Goal: Information Seeking & Learning: Learn about a topic

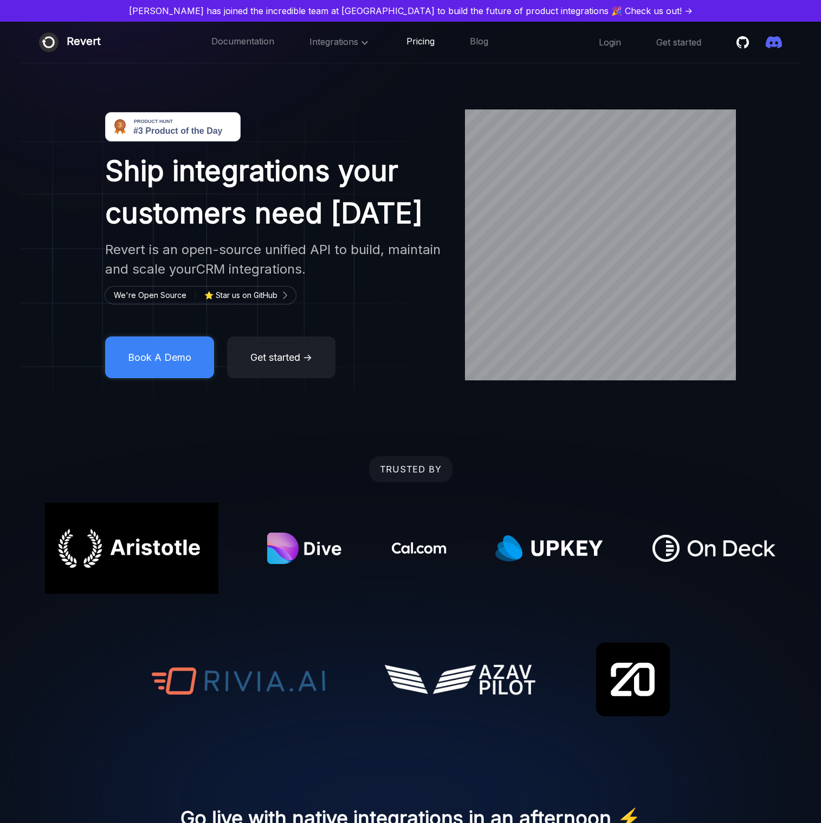
click at [421, 45] on link "Pricing" at bounding box center [421, 42] width 28 height 14
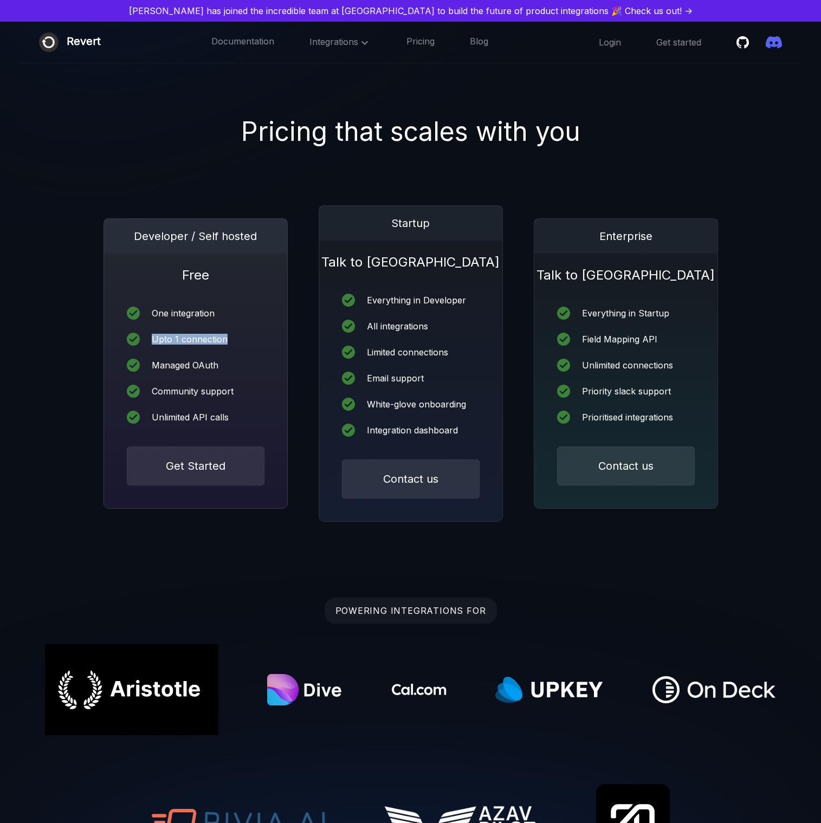
drag, startPoint x: 155, startPoint y: 333, endPoint x: 248, endPoint y: 339, distance: 92.9
click at [248, 339] on div "Upto 1 connection" at bounding box center [196, 339] width 138 height 13
click at [247, 340] on div "Upto 1 connection" at bounding box center [196, 339] width 138 height 13
drag, startPoint x: 247, startPoint y: 340, endPoint x: 133, endPoint y: 229, distance: 159.1
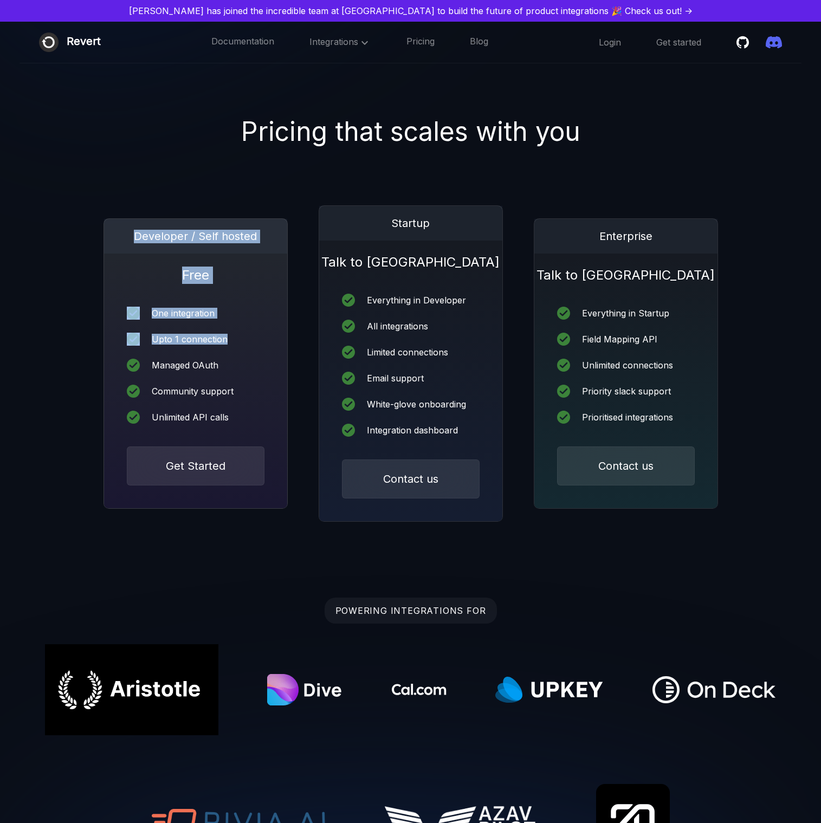
click at [133, 229] on div "Developer / Self hosted Free One integration Upto 1 connection Managed OAuth Co…" at bounding box center [196, 363] width 184 height 291
click at [133, 229] on div "Developer / Self hosted" at bounding box center [195, 236] width 183 height 35
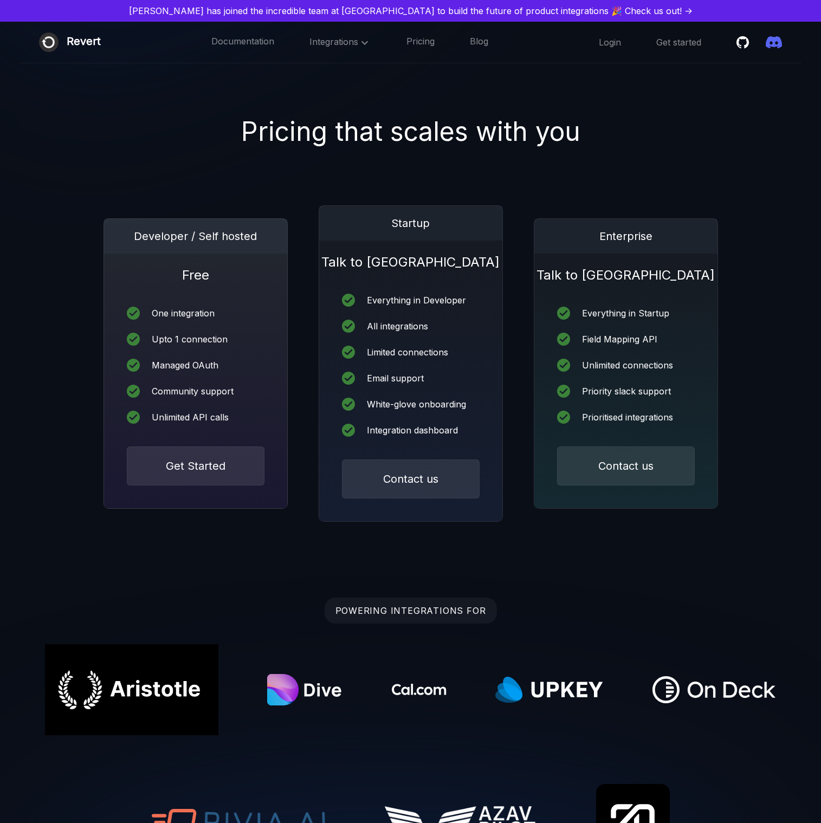
click at [133, 229] on div "Developer / Self hosted" at bounding box center [195, 236] width 183 height 35
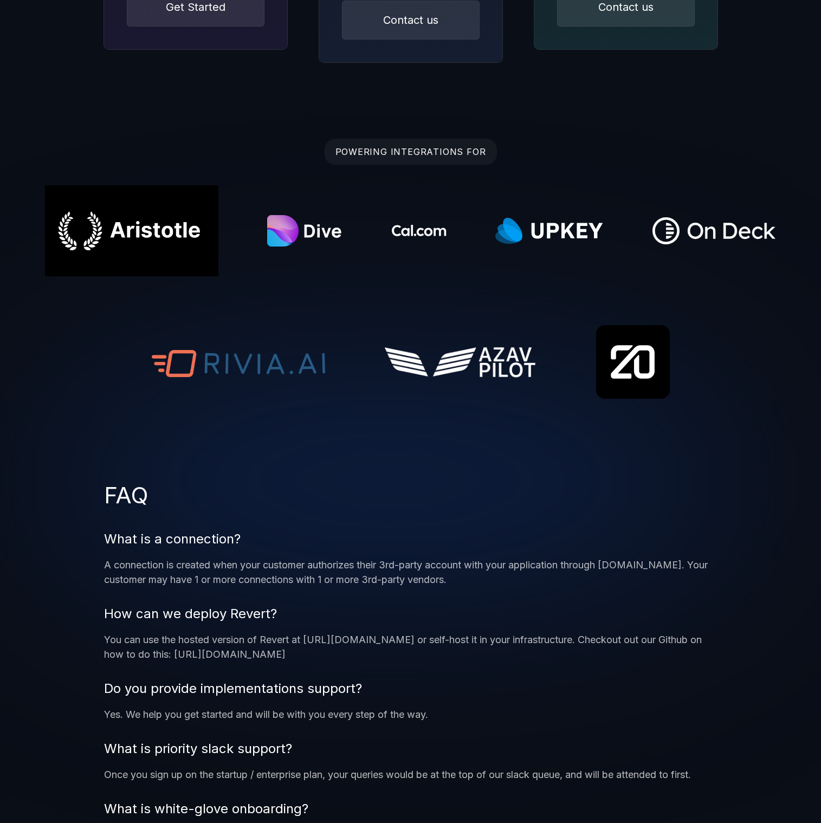
scroll to position [462, 0]
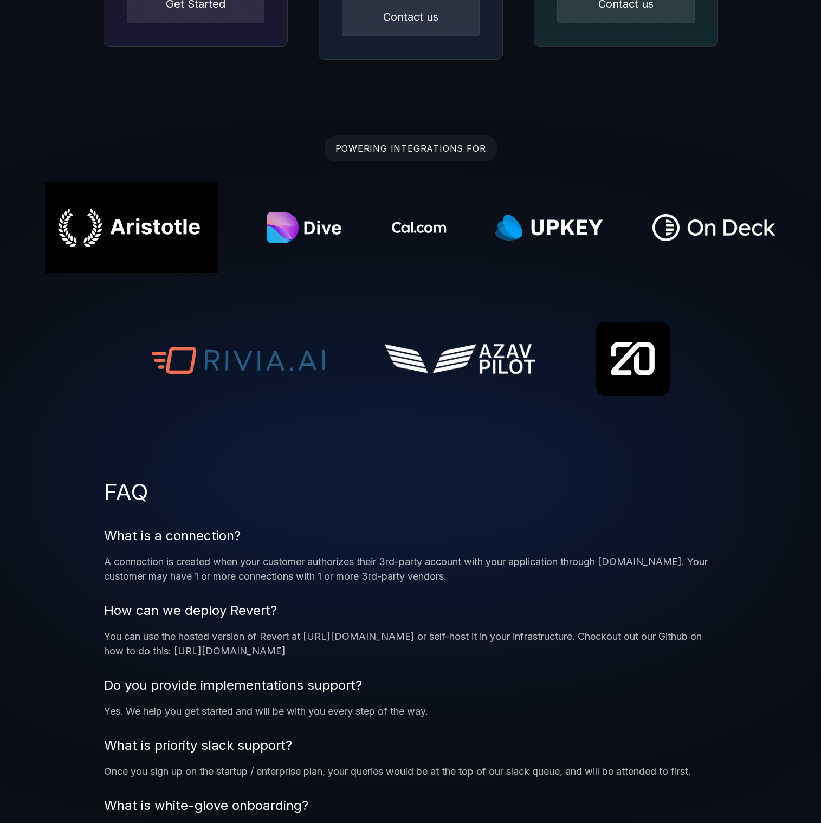
click at [536, 686] on p "Do you provide implementations support?" at bounding box center [410, 686] width 613 height 20
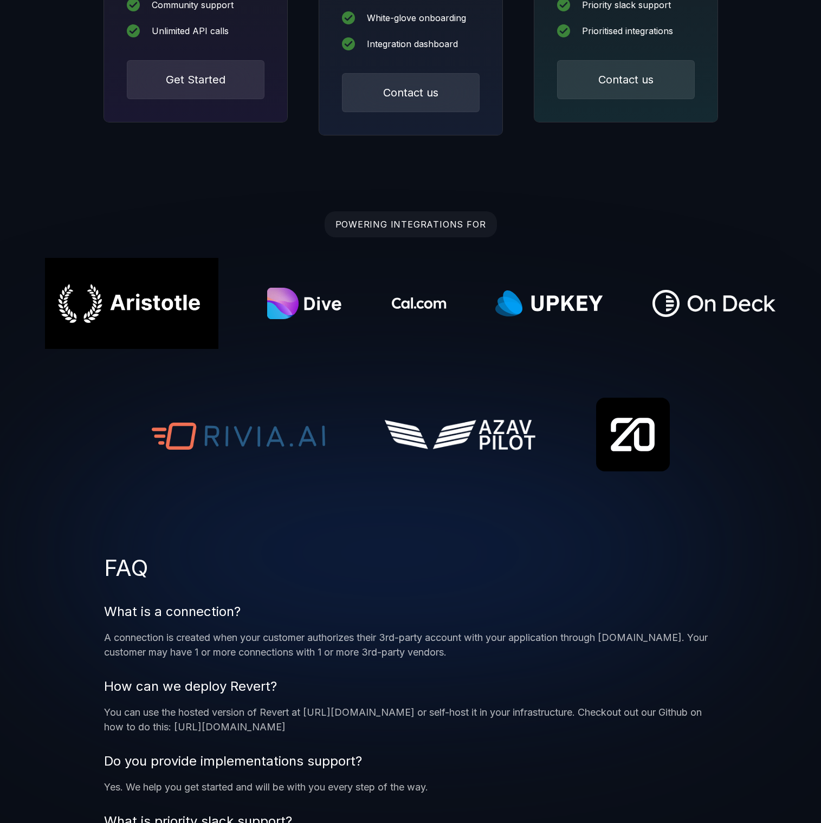
scroll to position [0, 0]
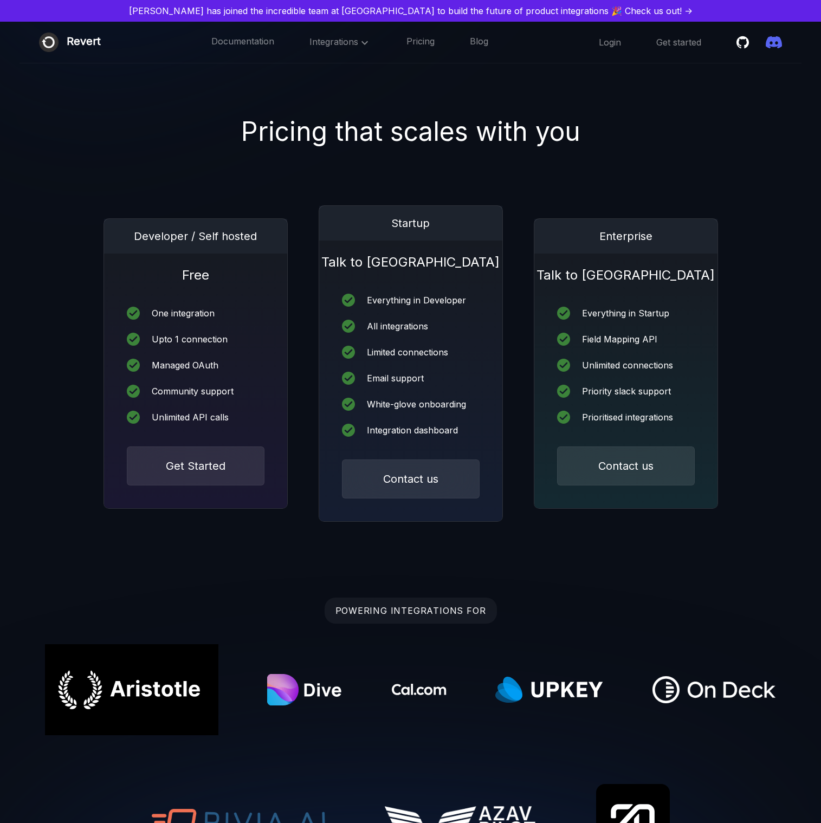
drag, startPoint x: 695, startPoint y: 130, endPoint x: 729, endPoint y: 103, distance: 43.3
click at [695, 129] on div "Pricing that scales with you" at bounding box center [410, 131] width 821 height 39
click at [753, 41] on icon "Star revertinc/revert on Github" at bounding box center [744, 42] width 17 height 16
